Goal: Information Seeking & Learning: Learn about a topic

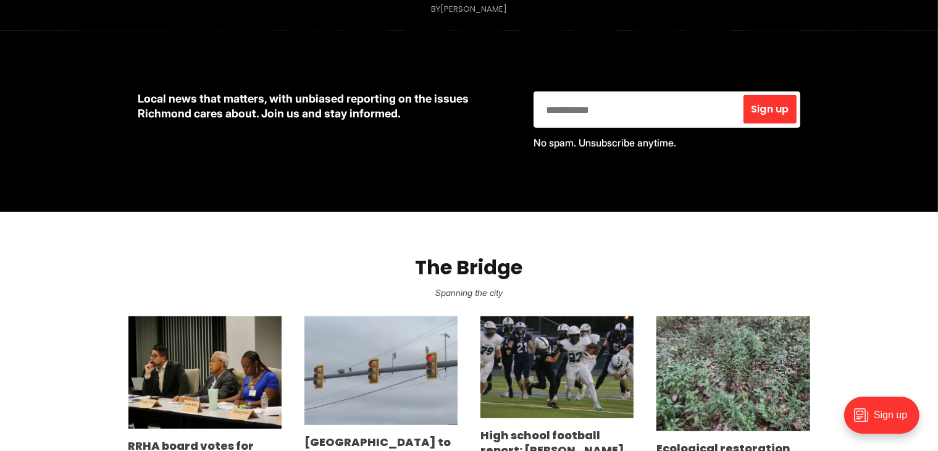
scroll to position [556, 0]
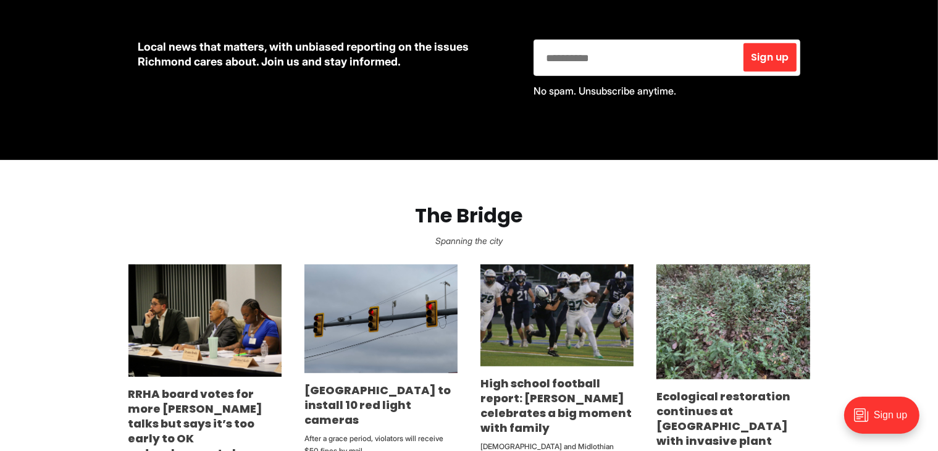
click at [18, 368] on section "The Bridge Spanning the city RRHA board votes for more Gilpin talks but says it…" at bounding box center [469, 348] width 938 height 377
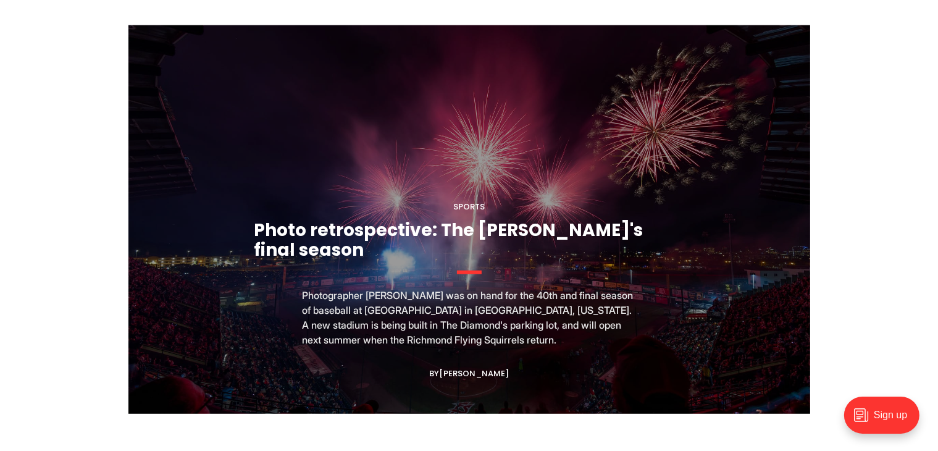
scroll to position [1174, 0]
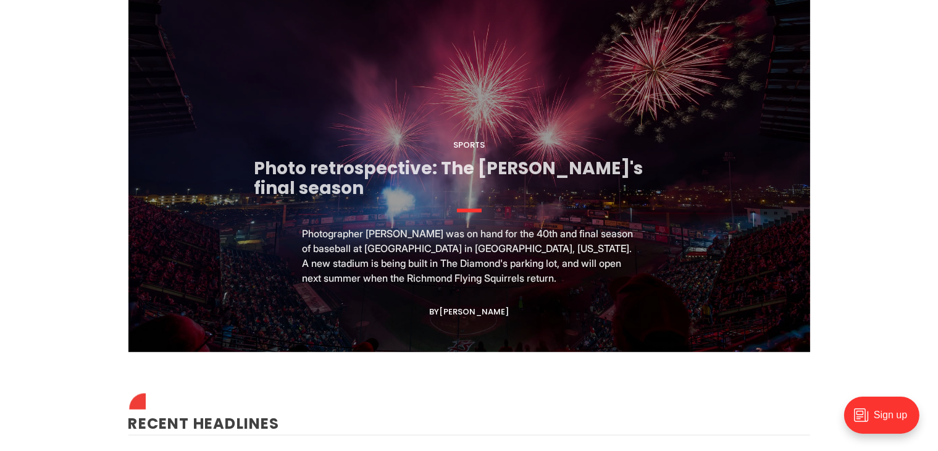
click at [618, 177] on link "Photo retrospective: The [PERSON_NAME]'s final season" at bounding box center [449, 178] width 389 height 44
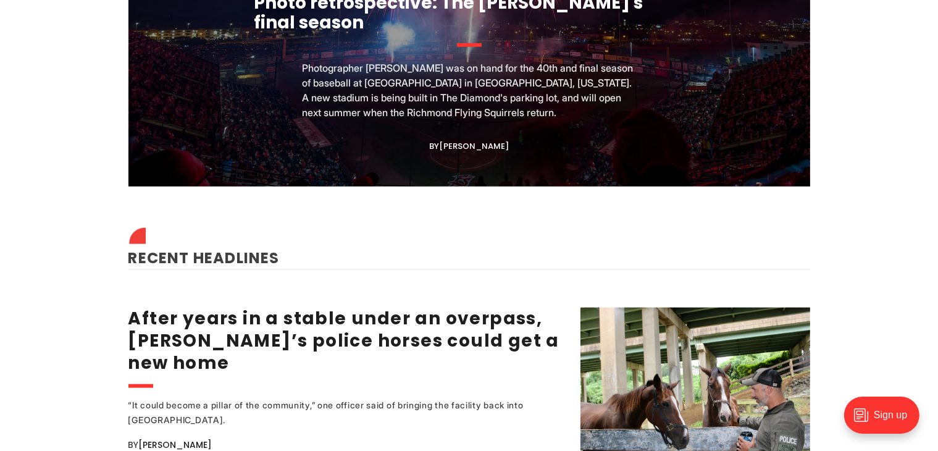
scroll to position [1544, 0]
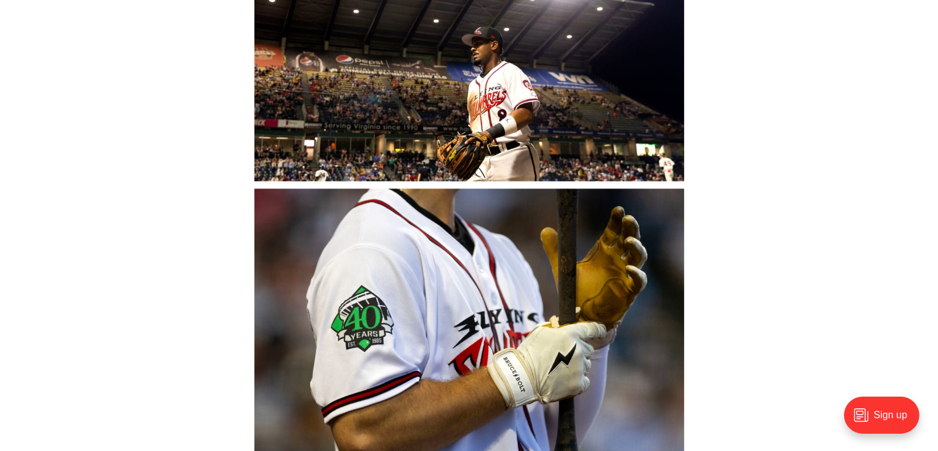
scroll to position [2533, 0]
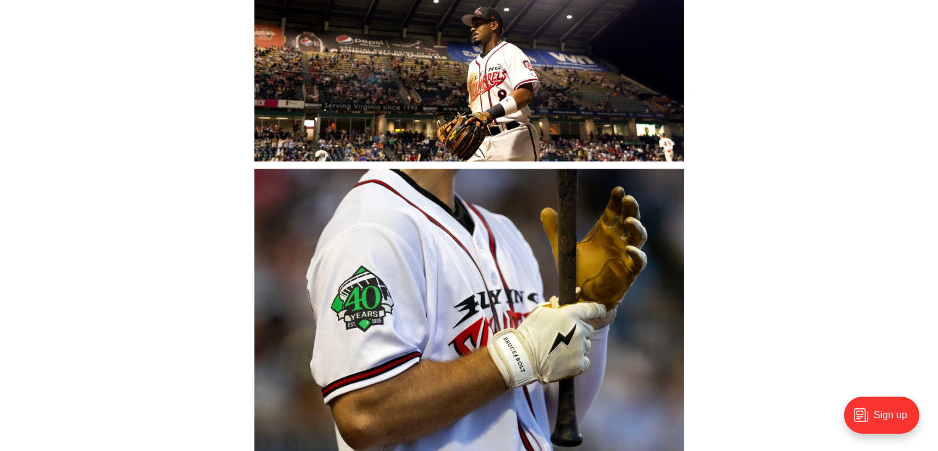
drag, startPoint x: 806, startPoint y: 256, endPoint x: 734, endPoint y: 265, distance: 72.2
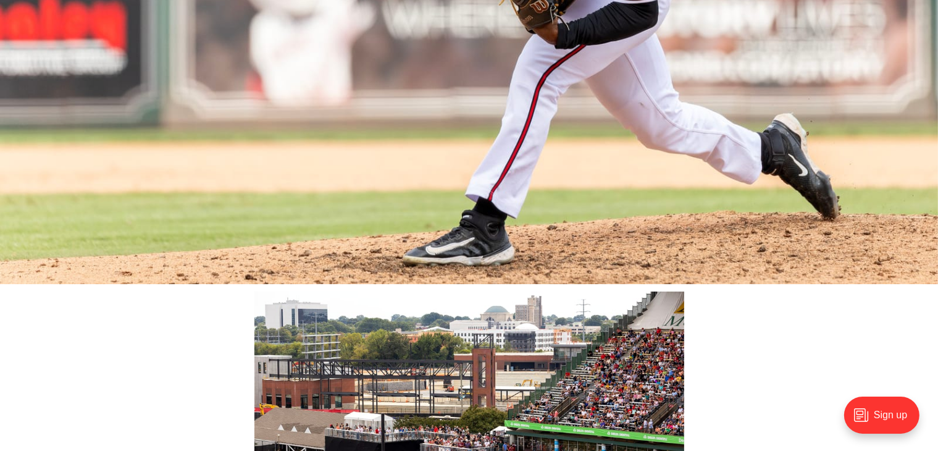
scroll to position [9513, 0]
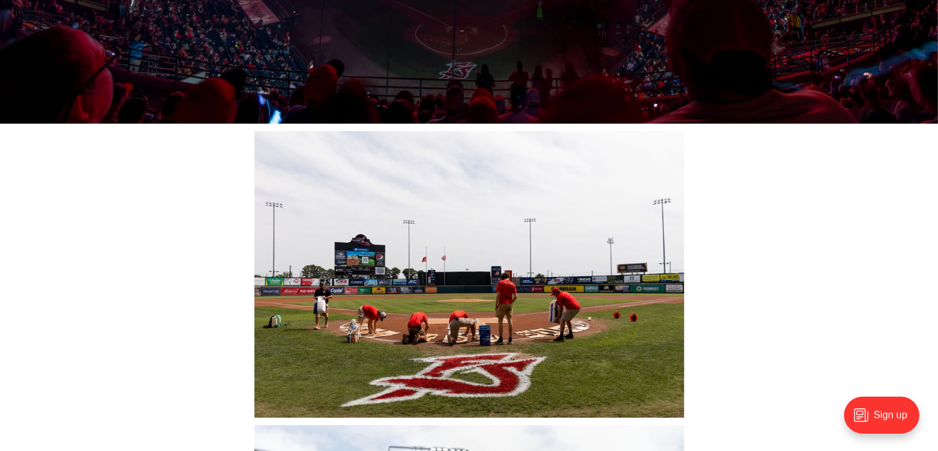
scroll to position [13220, 0]
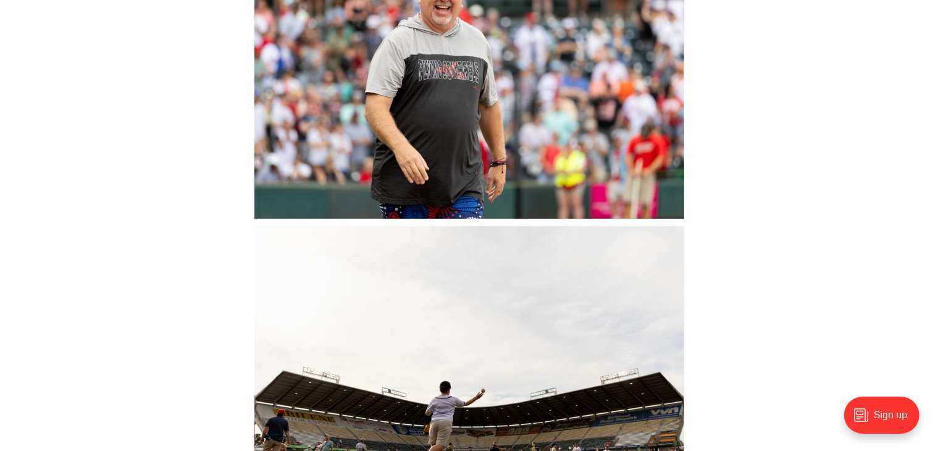
scroll to position [13899, 0]
